Goal: Transaction & Acquisition: Purchase product/service

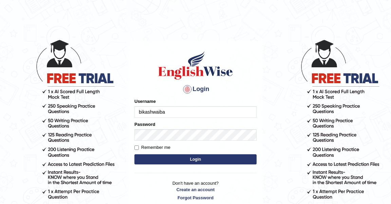
click at [177, 113] on input "bikashwaiba" at bounding box center [195, 112] width 122 height 12
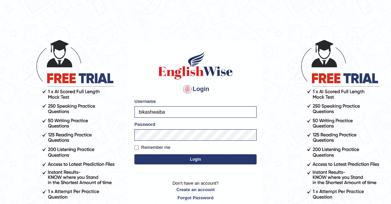
type input "lenisha_"
click at [189, 158] on button "Login" at bounding box center [195, 160] width 122 height 10
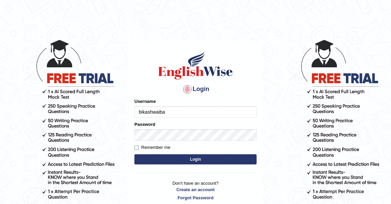
click at [164, 112] on input "bikashwaiba" at bounding box center [195, 112] width 122 height 12
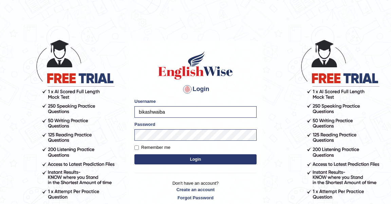
type input "lenisha_"
click at [191, 161] on button "Login" at bounding box center [195, 160] width 122 height 10
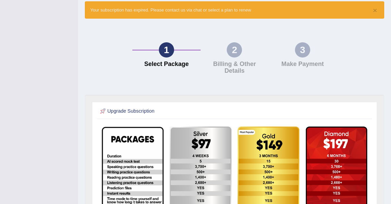
scroll to position [128, 0]
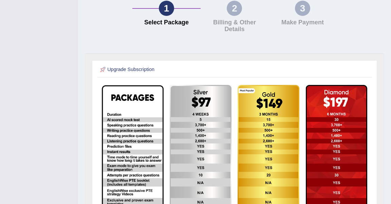
click at [347, 114] on img at bounding box center [336, 154] width 61 height 139
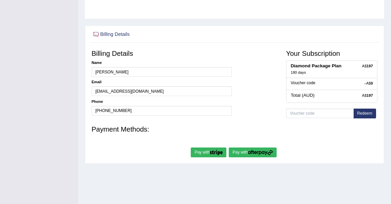
scroll to position [97, 0]
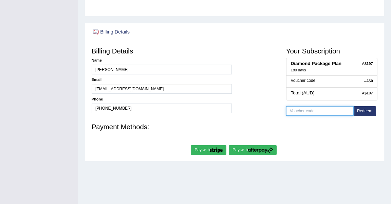
click at [337, 112] on input "text" at bounding box center [319, 111] width 67 height 10
click at [198, 152] on button "Pay with" at bounding box center [209, 150] width 36 height 10
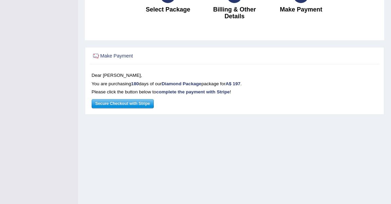
scroll to position [75, 0]
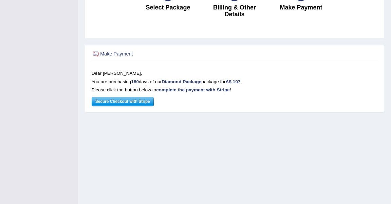
click at [126, 104] on span "Secure Checkout with Stripe" at bounding box center [123, 102] width 62 height 9
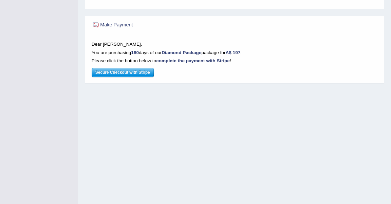
scroll to position [104, 0]
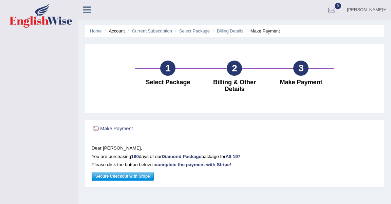
click at [96, 33] on link "Home" at bounding box center [96, 30] width 12 height 5
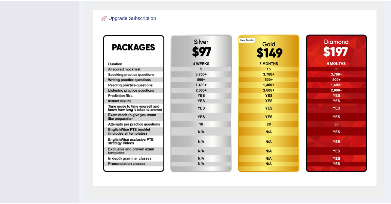
scroll to position [137, 0]
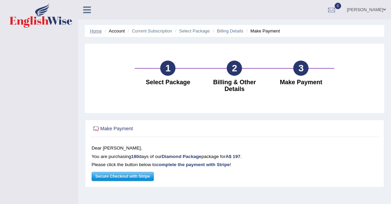
click at [96, 32] on link "Home" at bounding box center [96, 30] width 12 height 5
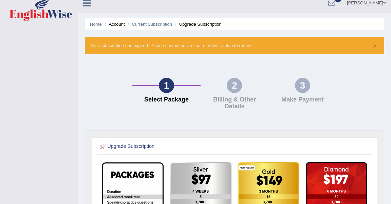
scroll to position [9, 0]
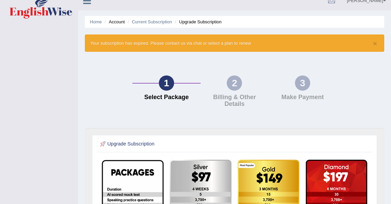
click at [198, 23] on li "Upgrade Subscription" at bounding box center [197, 22] width 48 height 6
click at [198, 22] on li "Upgrade Subscription" at bounding box center [197, 22] width 48 height 6
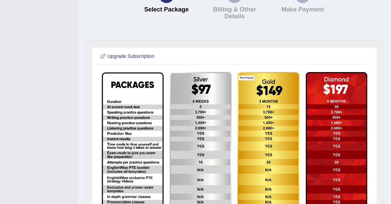
scroll to position [0, 0]
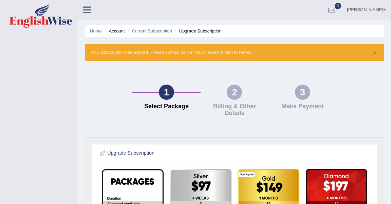
click at [85, 8] on icon at bounding box center [87, 9] width 8 height 9
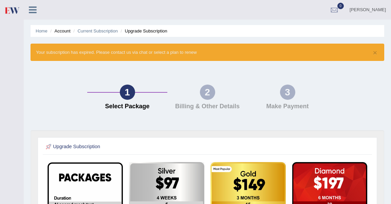
click at [60, 32] on li "Account" at bounding box center [59, 31] width 22 height 6
click at [66, 32] on li "Account" at bounding box center [59, 31] width 22 height 6
click at [38, 34] on li "Home" at bounding box center [42, 31] width 12 height 6
click at [34, 14] on icon at bounding box center [33, 9] width 8 height 9
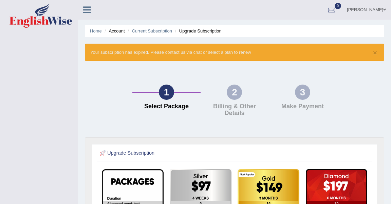
click at [83, 12] on icon at bounding box center [87, 9] width 8 height 9
